Goal: Transaction & Acquisition: Purchase product/service

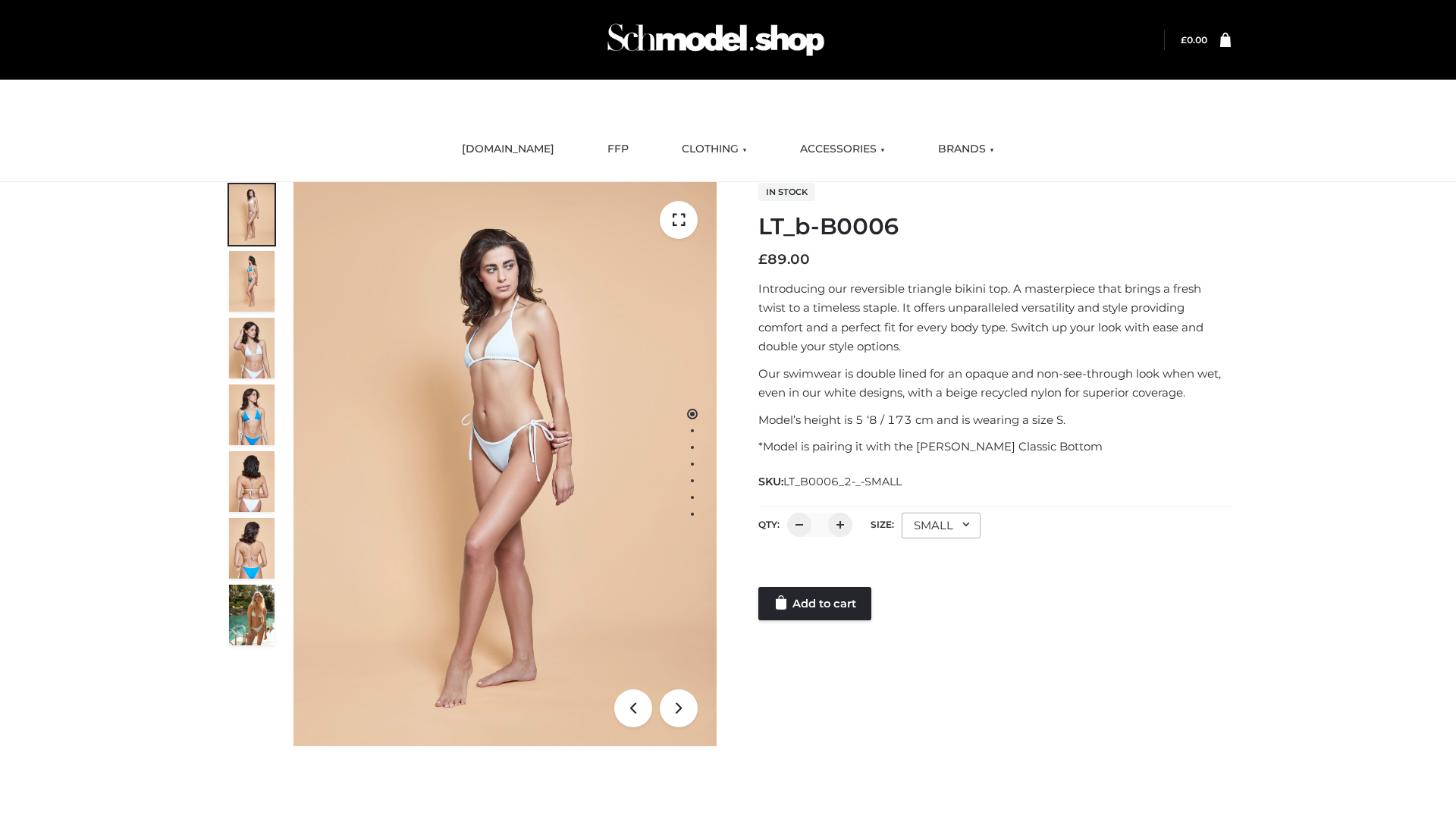
click at [816, 604] on link "Add to cart" at bounding box center [814, 603] width 113 height 34
